Goal: Obtain resource: Obtain resource

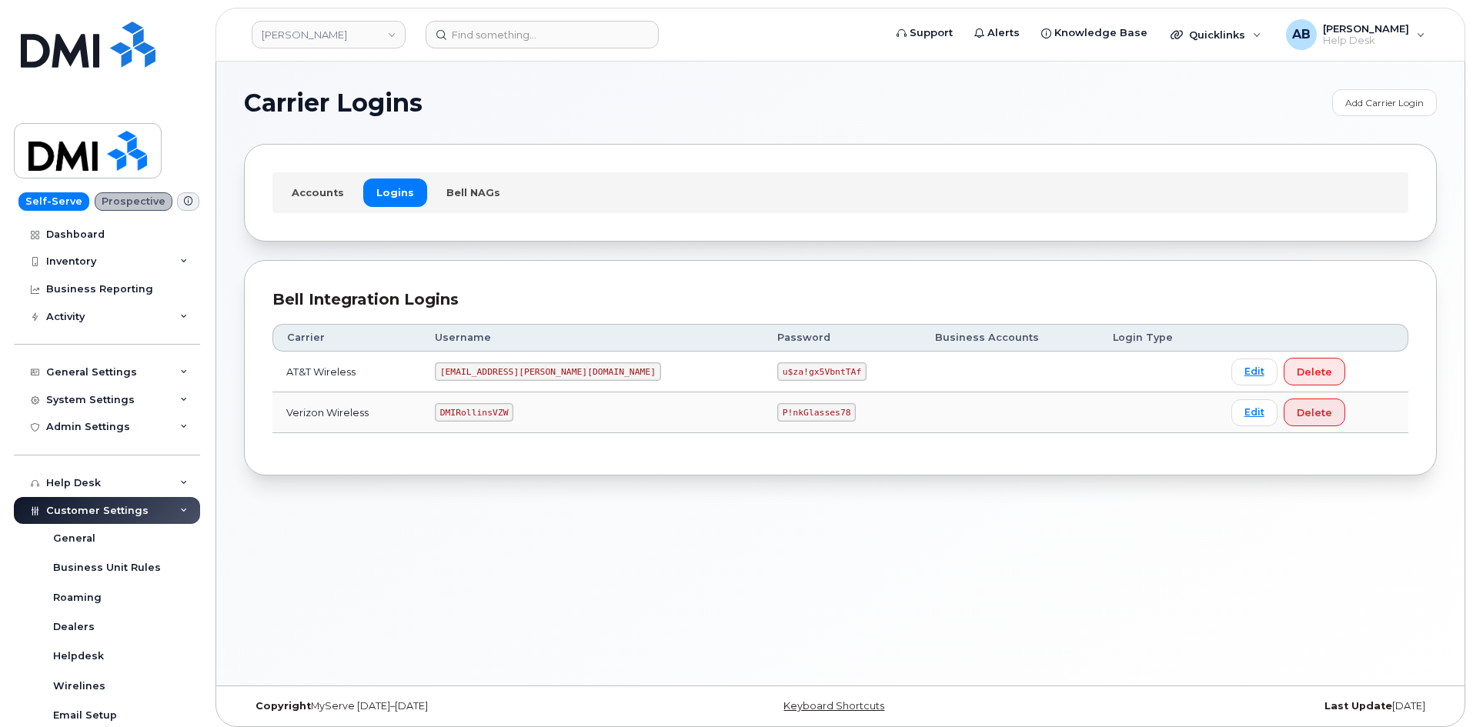
click at [509, 411] on code "DMIRollinsVZW" at bounding box center [474, 412] width 78 height 18
copy code "DMIRollinsVZW"
click at [777, 412] on code "P!nkGlasses78" at bounding box center [816, 412] width 78 height 18
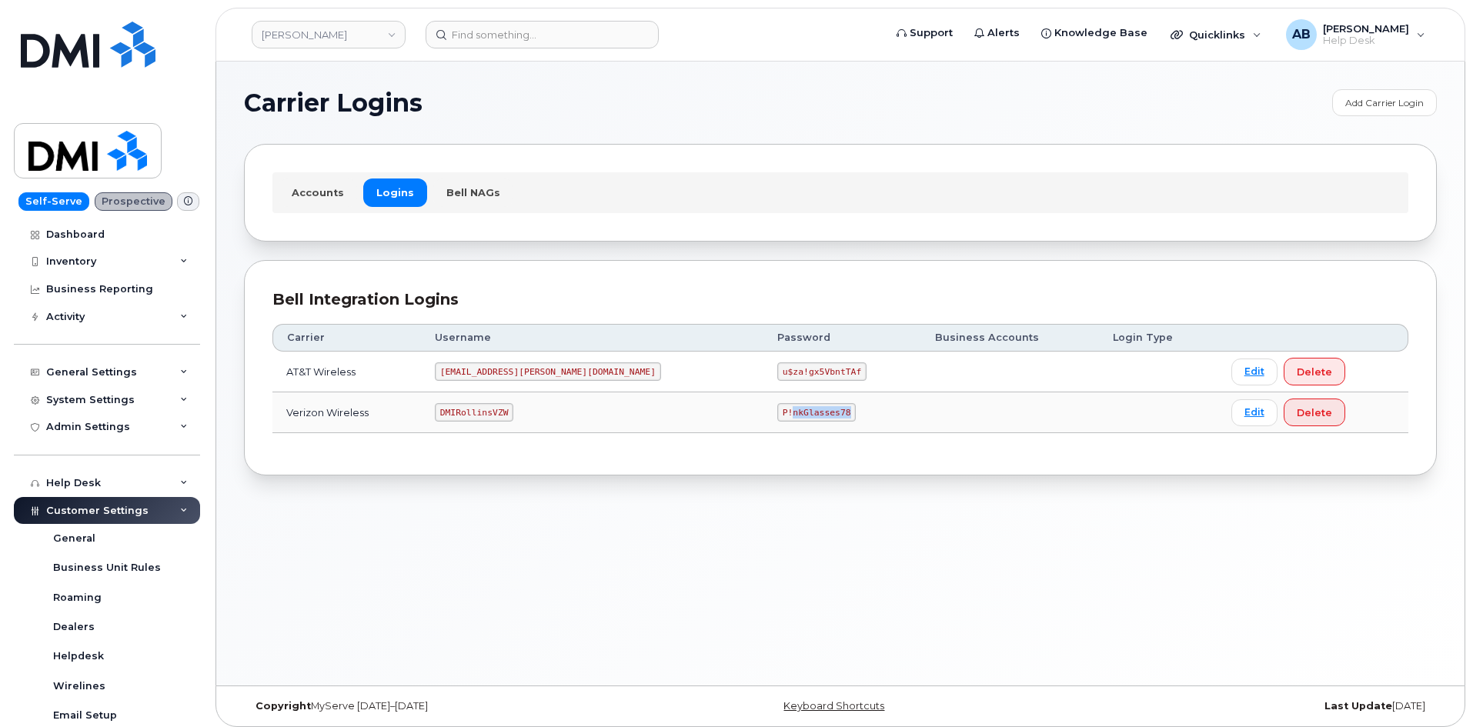
click at [777, 412] on code "P!nkGlasses78" at bounding box center [816, 412] width 78 height 18
copy code "P!nkGlasses78"
click at [496, 412] on code "DMIRollinsVZW" at bounding box center [474, 412] width 78 height 18
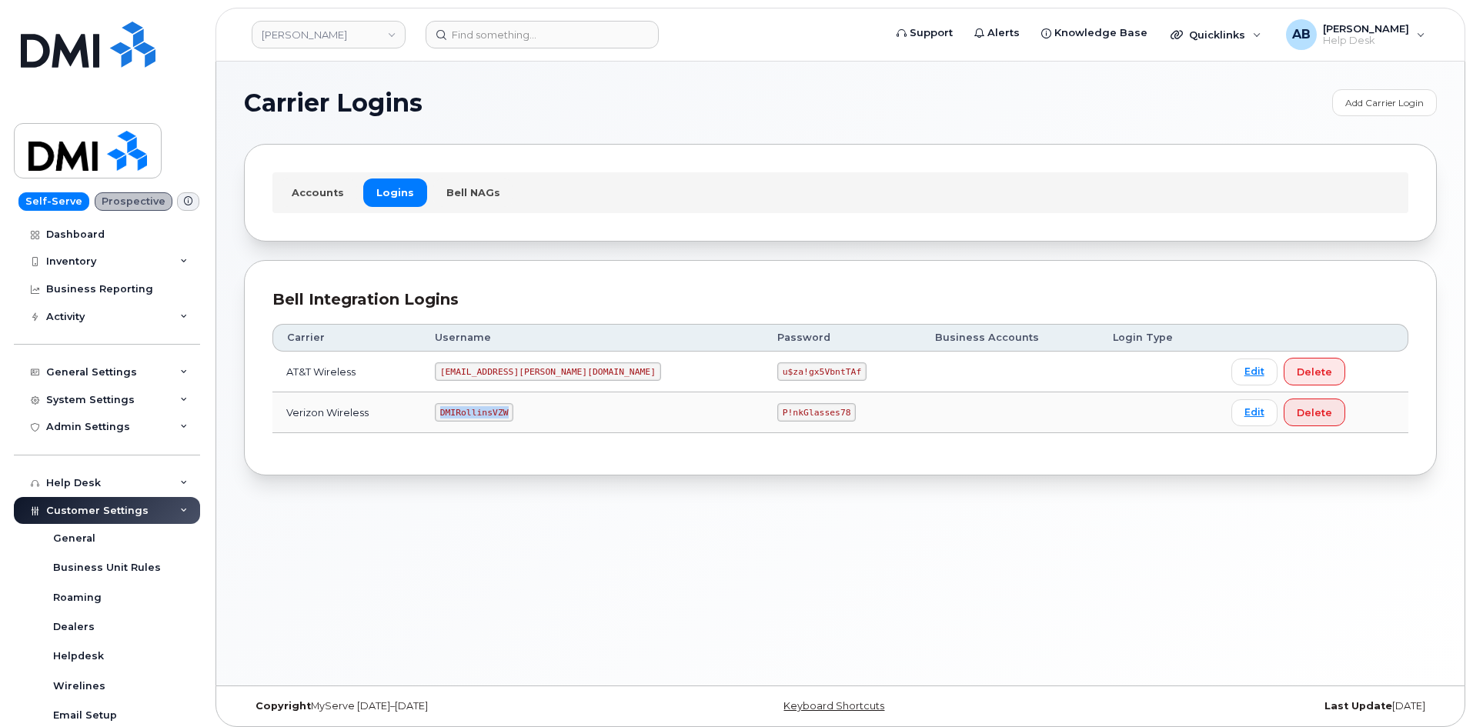
click at [496, 412] on code "DMIRollinsVZW" at bounding box center [474, 412] width 78 height 18
copy code "DMIRollinsVZW"
click at [763, 402] on td "P!nkGlasses78" at bounding box center [842, 412] width 158 height 41
